Goal: Task Accomplishment & Management: Complete application form

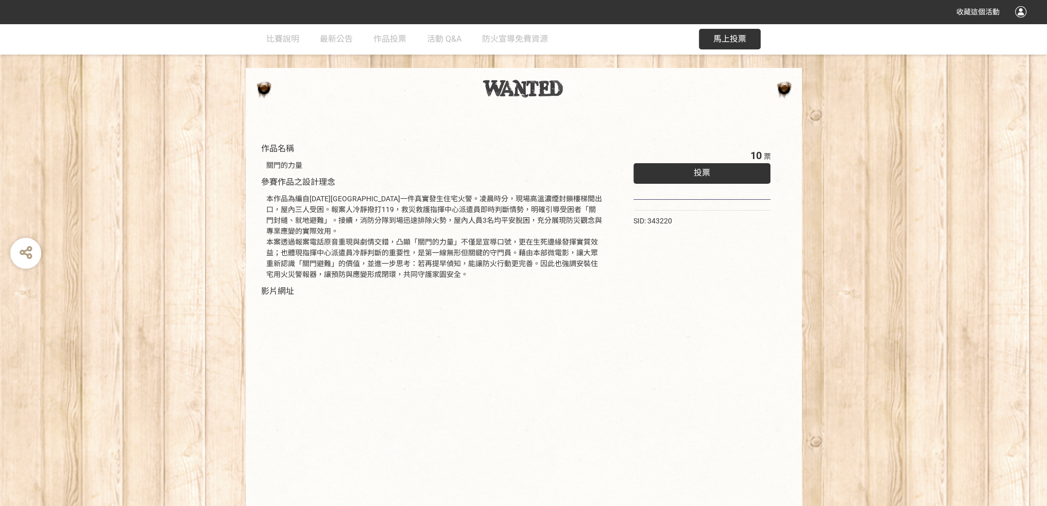
scroll to position [78, 0]
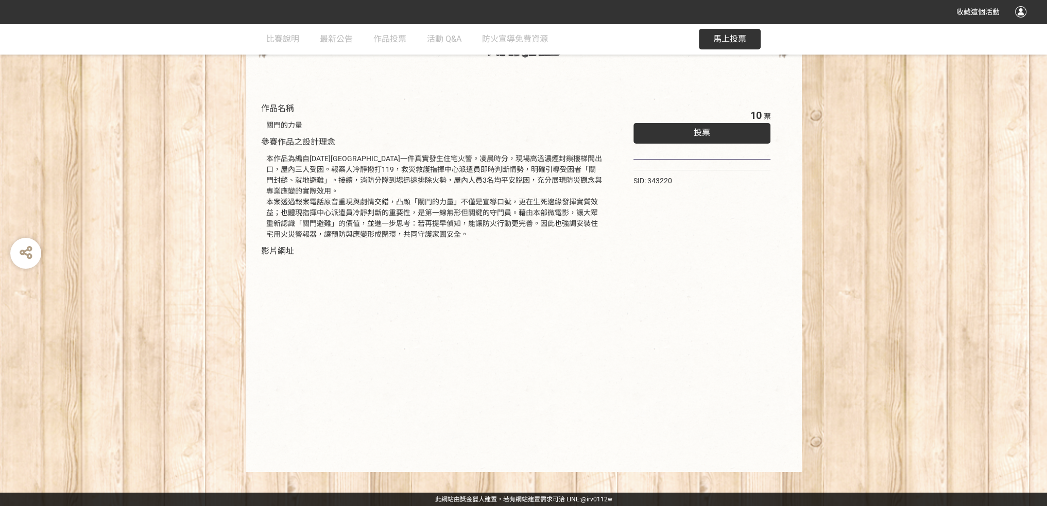
click at [480, 76] on div at bounding box center [524, 52] width 556 height 49
click at [762, 295] on div "10 票 投票 SID: 343220" at bounding box center [702, 279] width 179 height 365
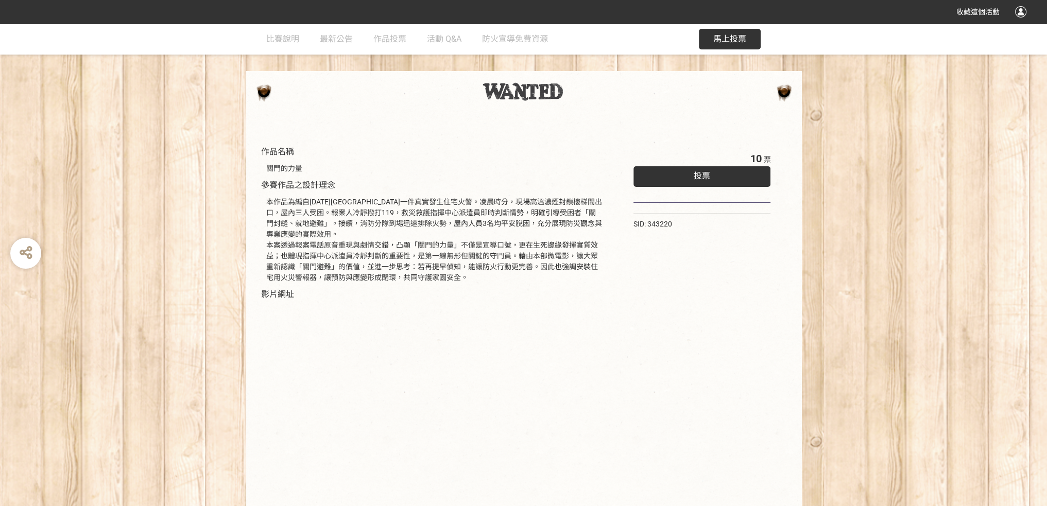
scroll to position [0, 0]
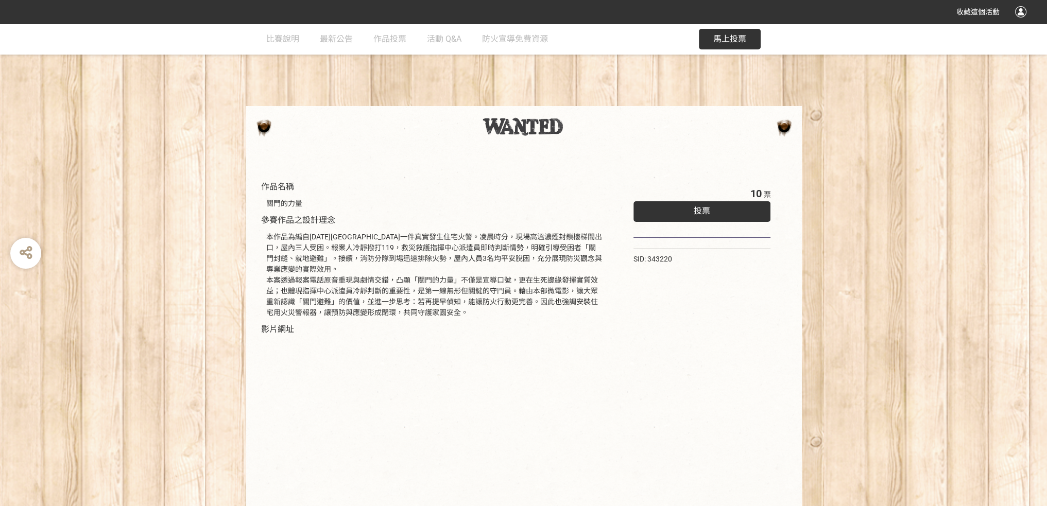
click at [717, 215] on div "投票" at bounding box center [701, 211] width 137 height 21
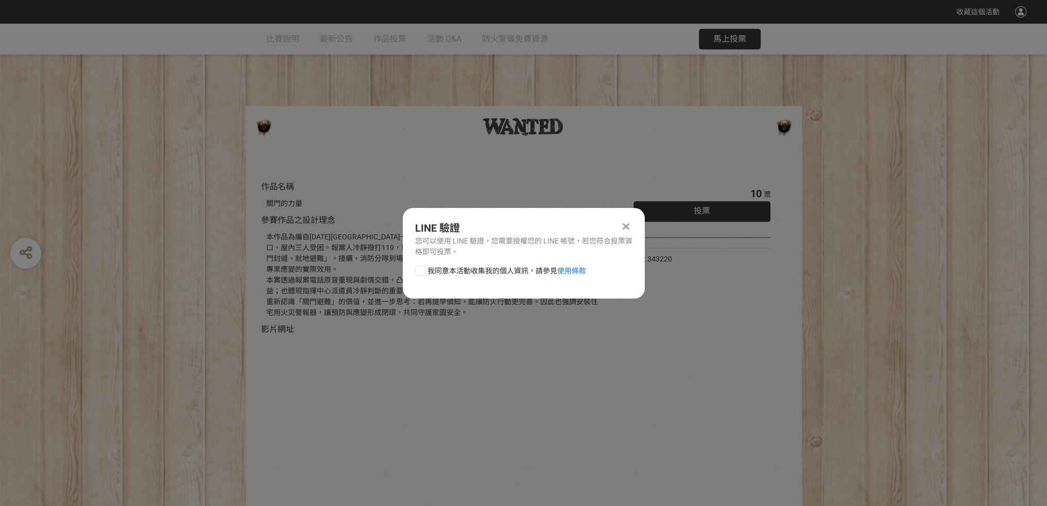
click at [423, 270] on div at bounding box center [420, 271] width 10 height 10
checkbox input "true"
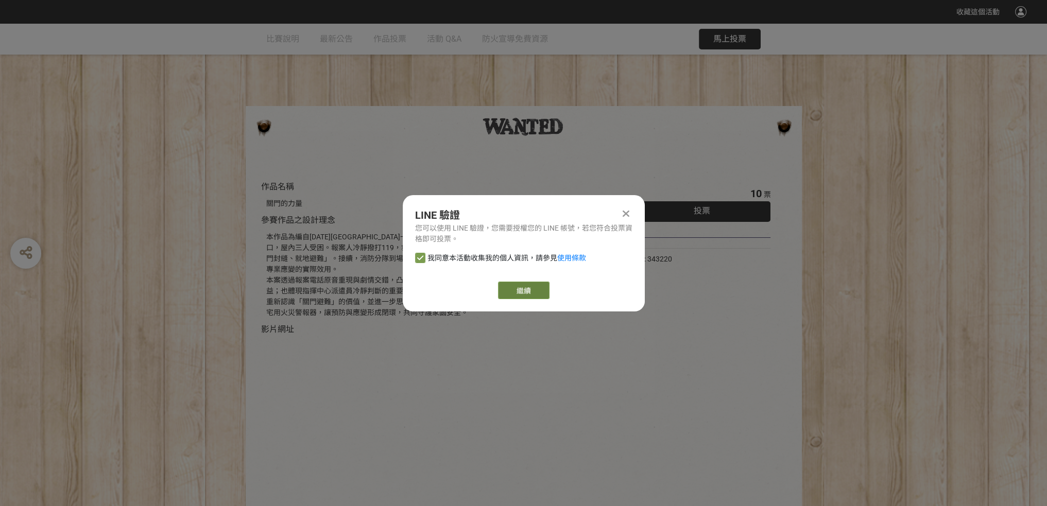
click at [526, 293] on link "繼續" at bounding box center [523, 291] width 51 height 18
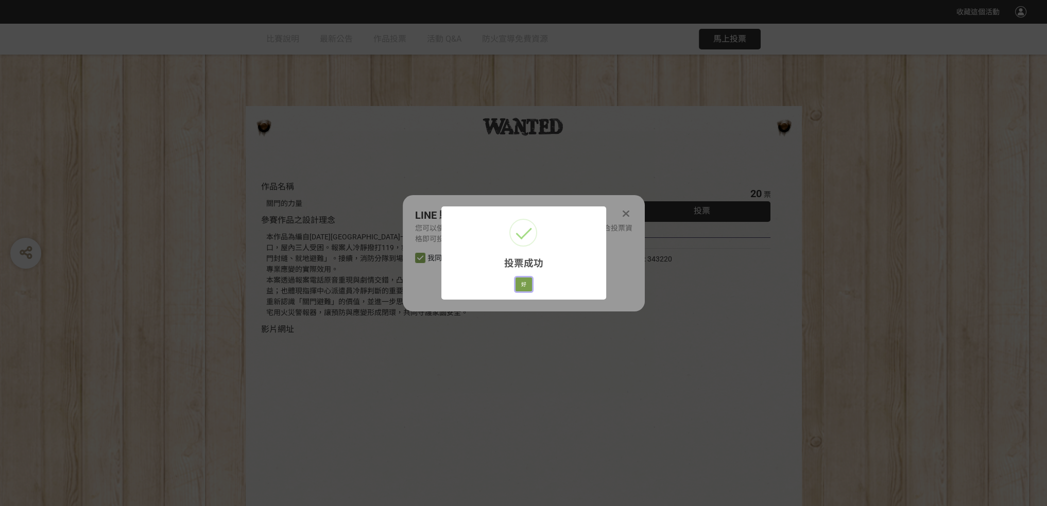
click at [523, 284] on button "好" at bounding box center [523, 285] width 16 height 14
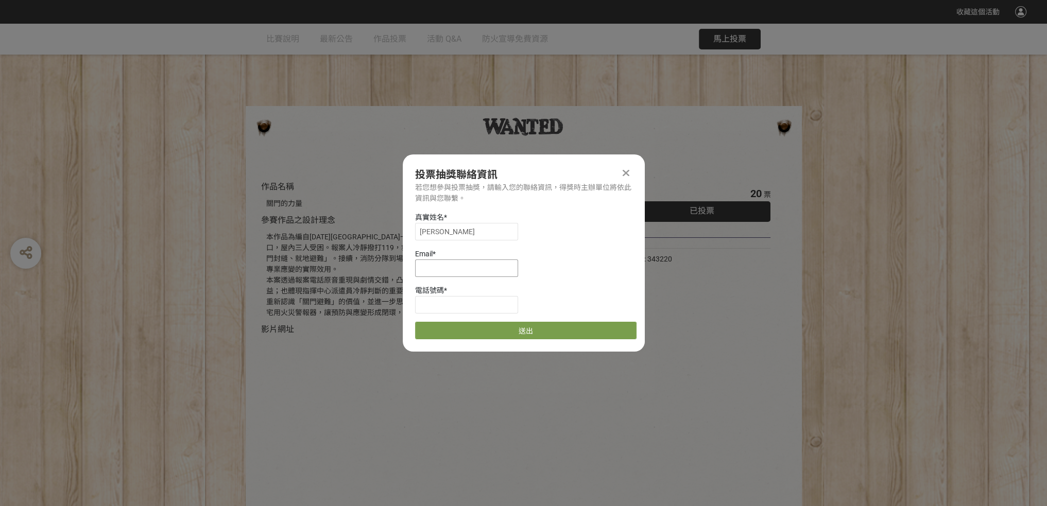
drag, startPoint x: 462, startPoint y: 270, endPoint x: 470, endPoint y: 271, distance: 7.7
click at [462, 270] on input at bounding box center [466, 269] width 103 height 18
type input "[EMAIL_ADDRESS][DOMAIN_NAME]"
type input "[PERSON_NAME]"
type input "0974192861"
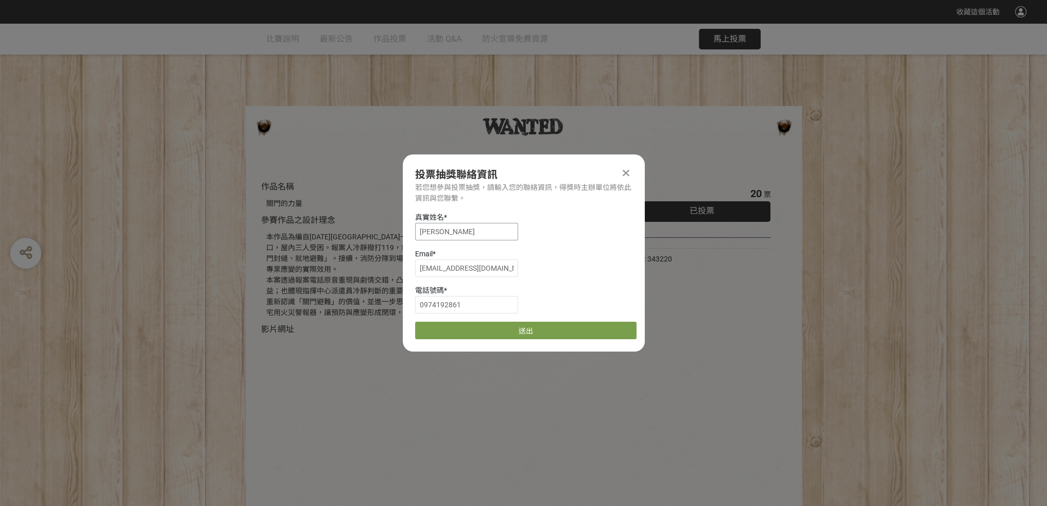
drag, startPoint x: 463, startPoint y: 238, endPoint x: 397, endPoint y: 237, distance: 66.4
click at [397, 237] on div "收藏這個活動 此網站由獎金獵人建置，若有網站建置需求 可洽 LINE: @irv0112w 分享 投票抽獎聯絡資訊 若您想參與投票抽獎，請輸入您的聯絡資訊，得…" at bounding box center [523, 292] width 1047 height 584
type input "[PERSON_NAME]"
click at [608, 331] on button "送出" at bounding box center [525, 331] width 221 height 18
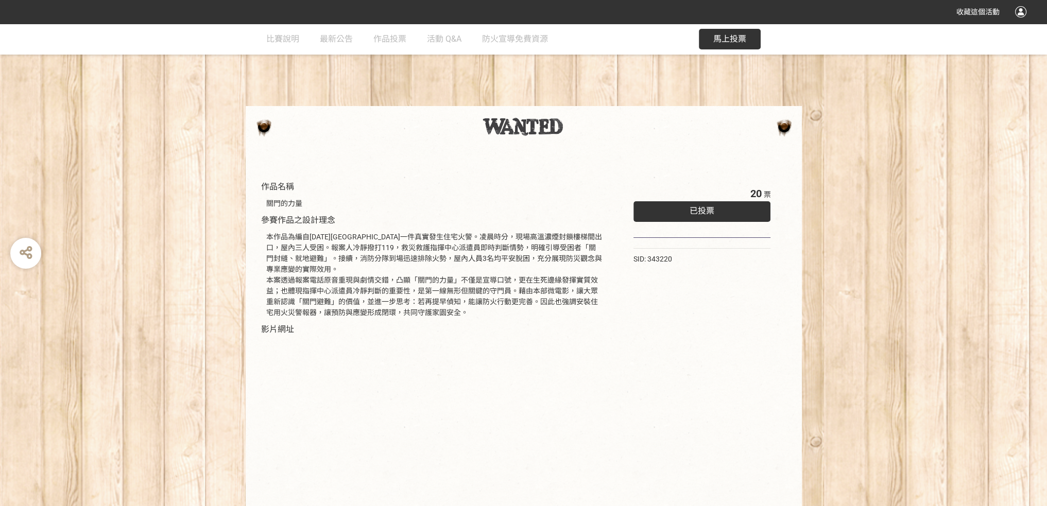
click at [446, 216] on div "作品名稱 關門的力量 參賽作品之設計理念 本作品為編自[DATE][GEOGRAPHIC_DATA]一件真實發生住宅火警。凌晨時分，現場高溫濃煙封鎖樓梯間出口…" at bounding box center [434, 358] width 347 height 354
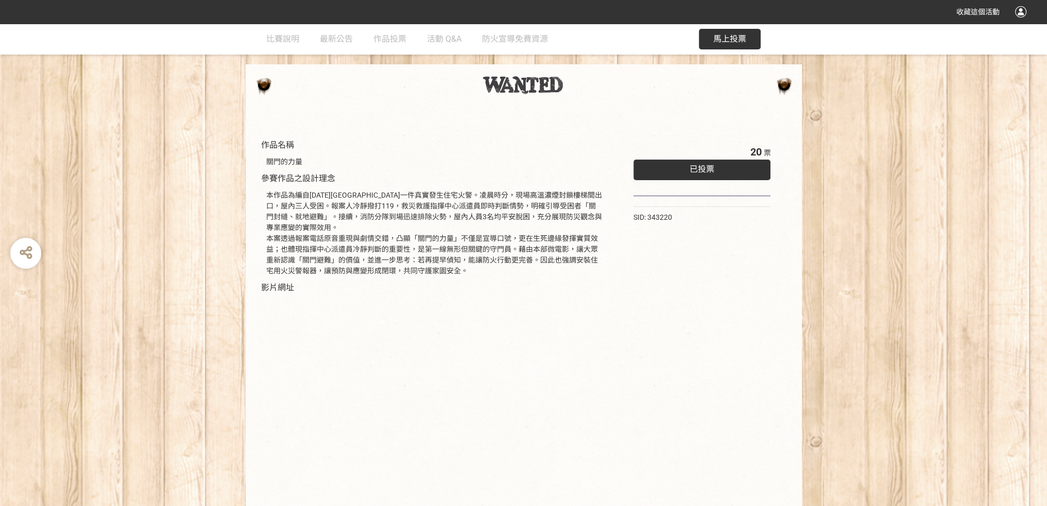
scroll to position [78, 0]
